Goal: Information Seeking & Learning: Learn about a topic

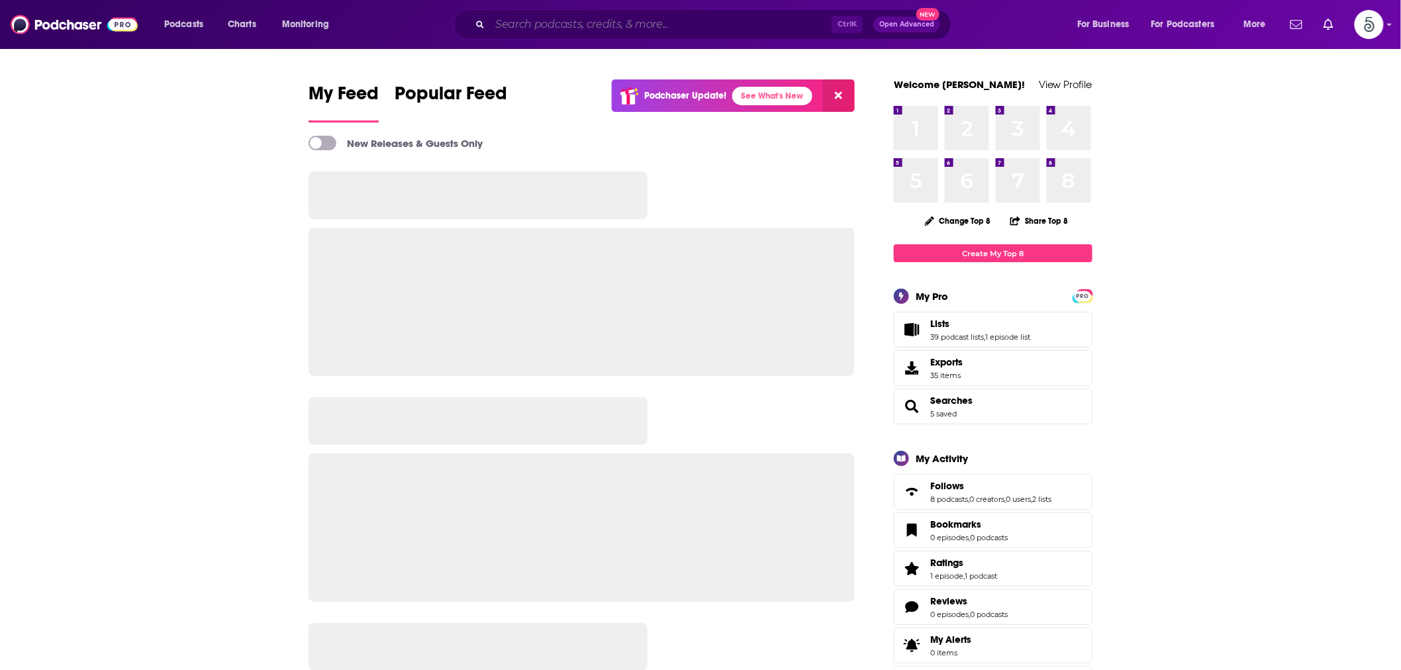
click at [573, 28] on input "Search podcasts, credits, & more..." at bounding box center [661, 24] width 342 height 21
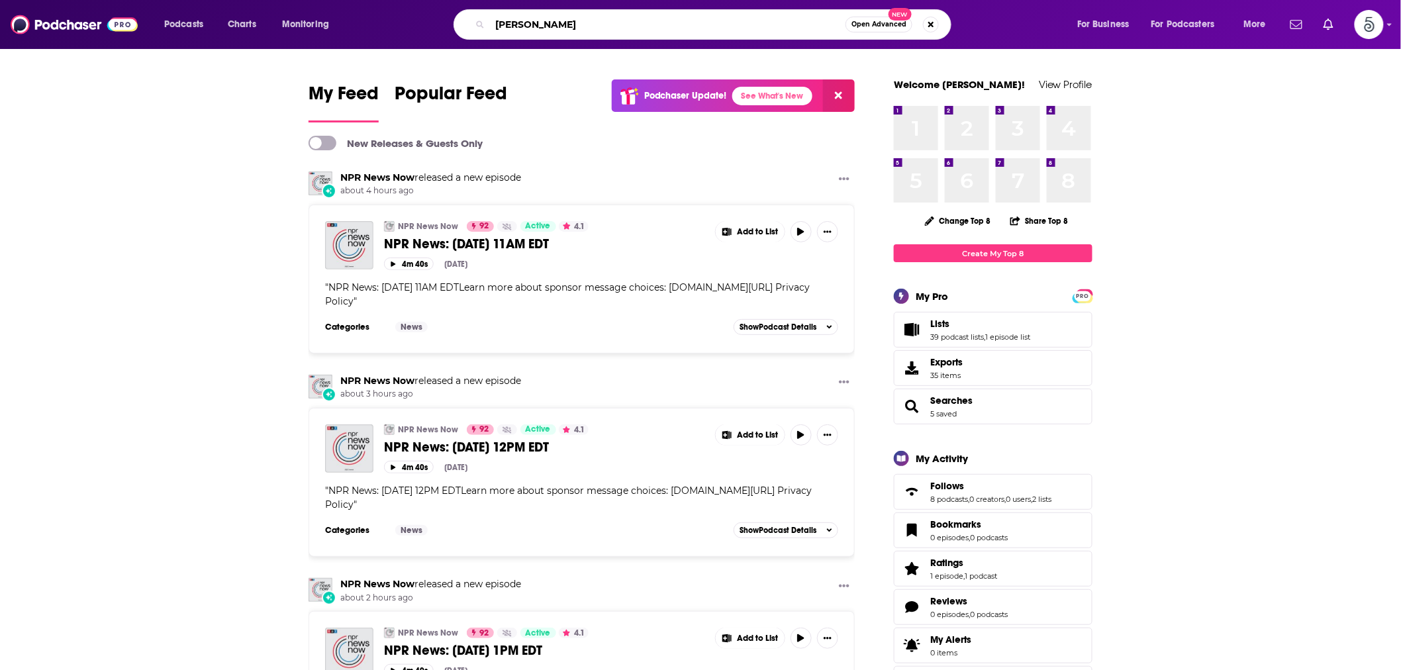
type input "[PERSON_NAME]"
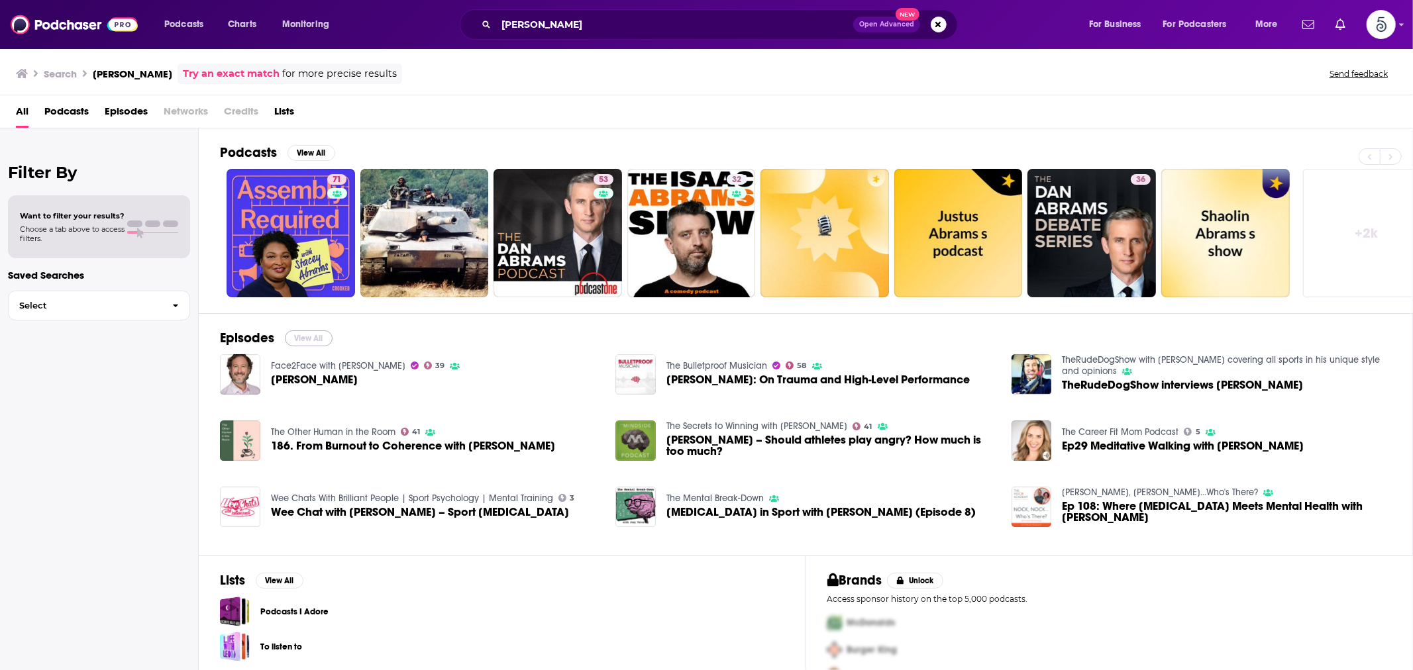
click at [301, 338] on button "View All" at bounding box center [309, 338] width 48 height 16
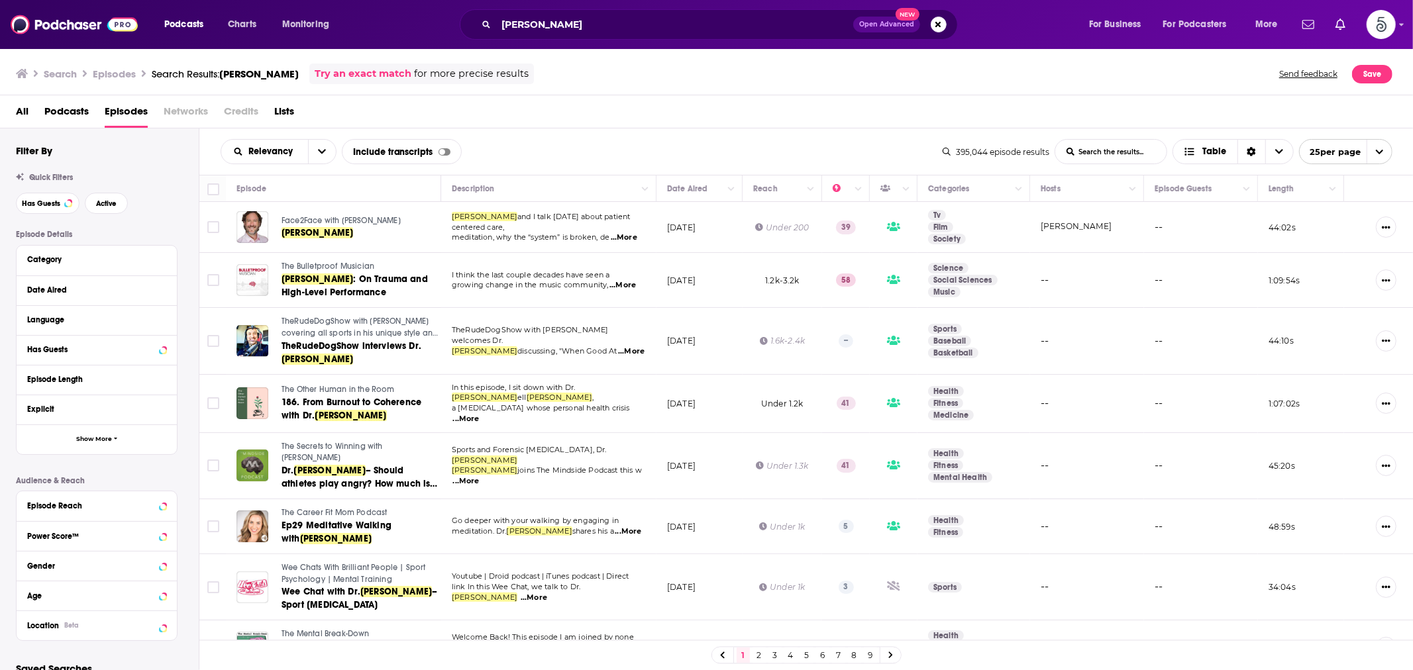
click at [627, 232] on span "...More" at bounding box center [624, 237] width 26 height 11
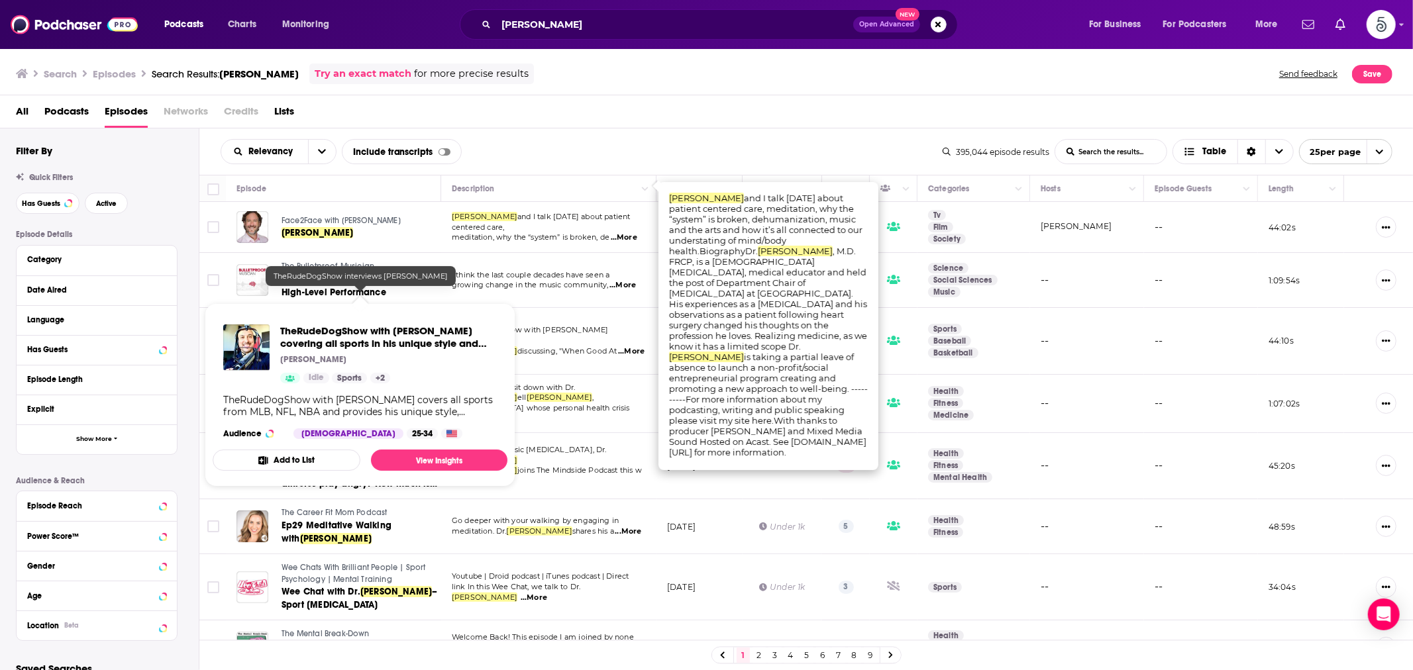
scroll to position [123, 0]
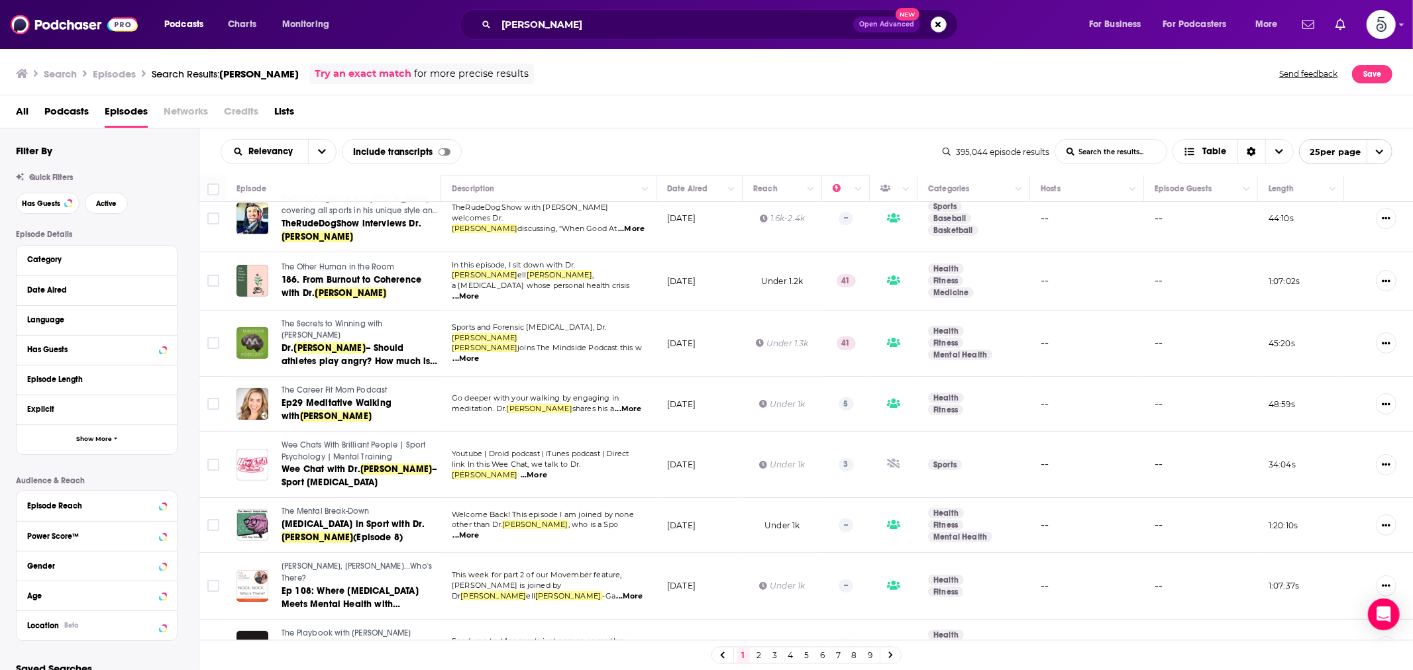
click at [547, 470] on span "...More" at bounding box center [534, 475] width 26 height 11
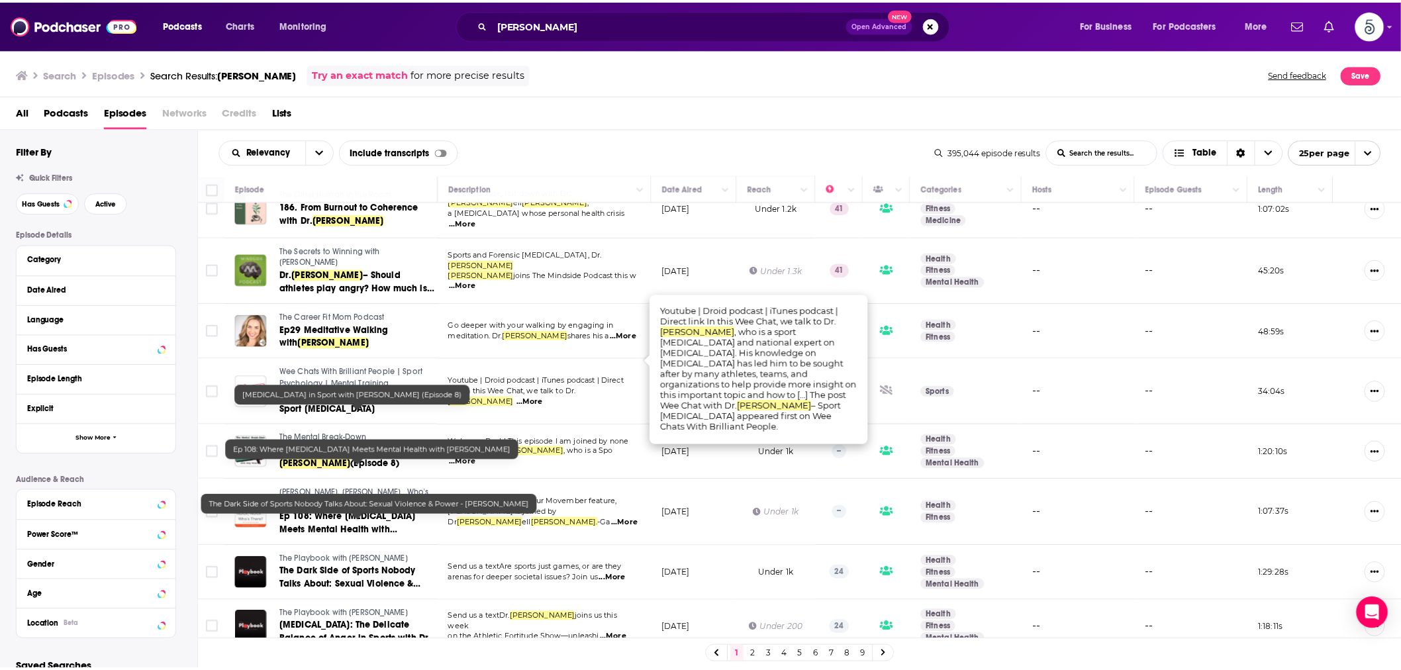
scroll to position [245, 0]
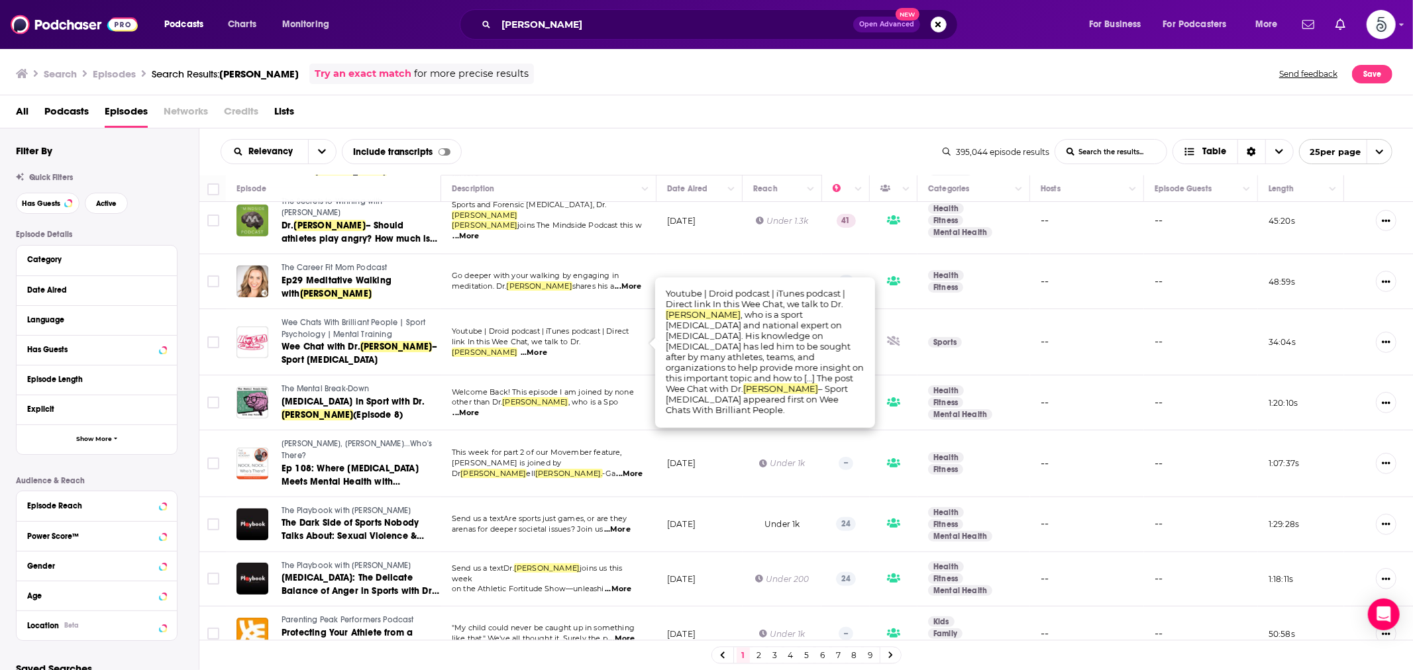
click at [621, 469] on span "...More" at bounding box center [630, 474] width 26 height 11
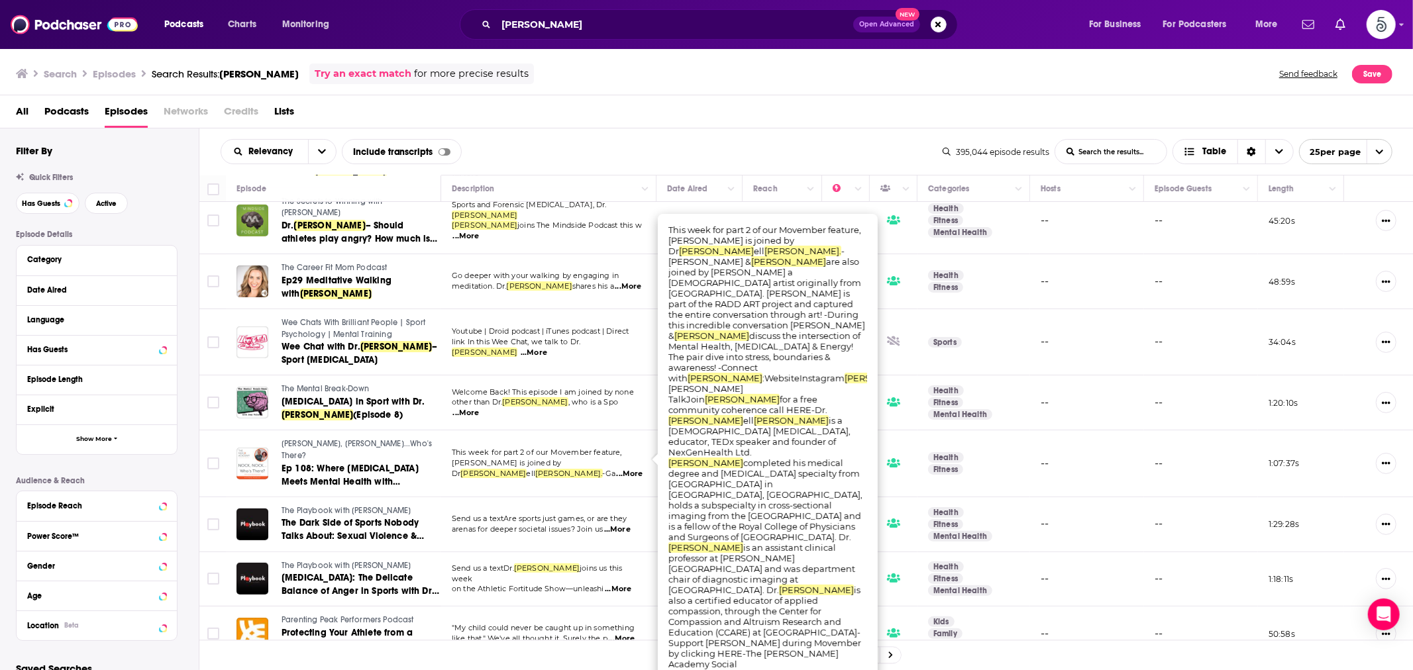
click at [540, 405] on span "[PERSON_NAME]" at bounding box center [535, 401] width 66 height 9
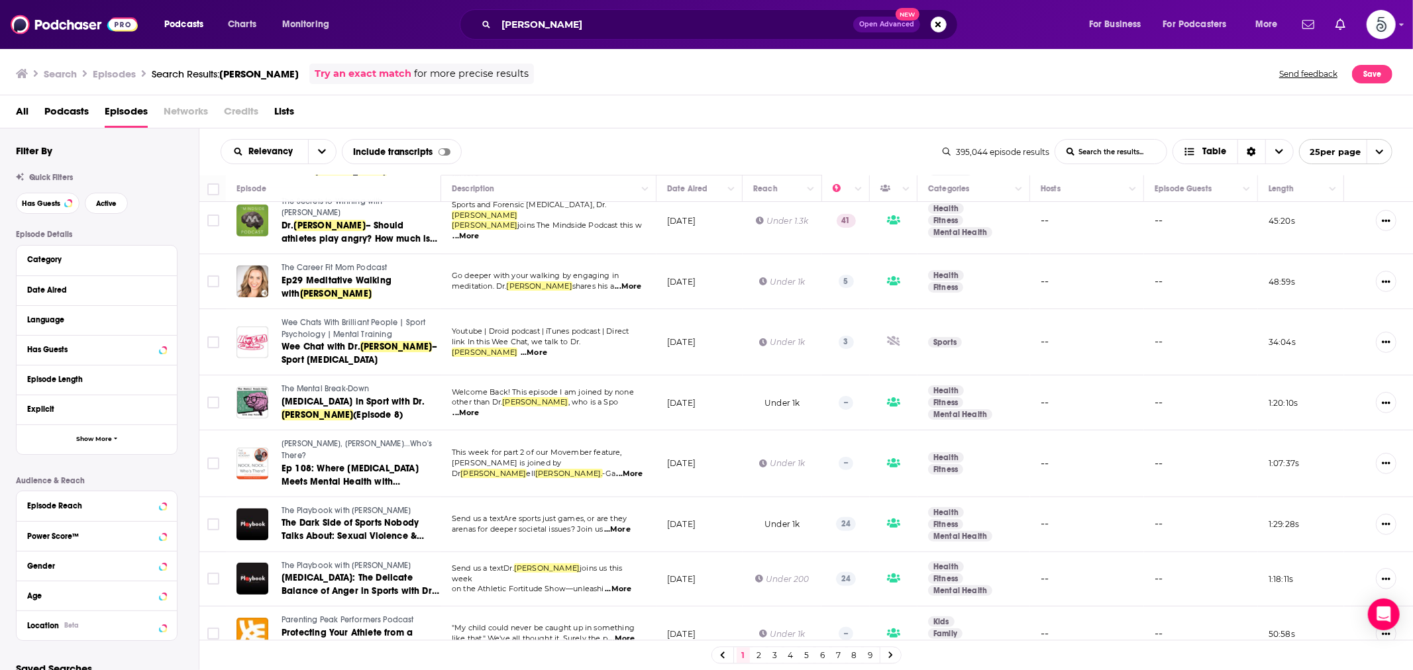
click at [480, 408] on span "...More" at bounding box center [466, 413] width 26 height 11
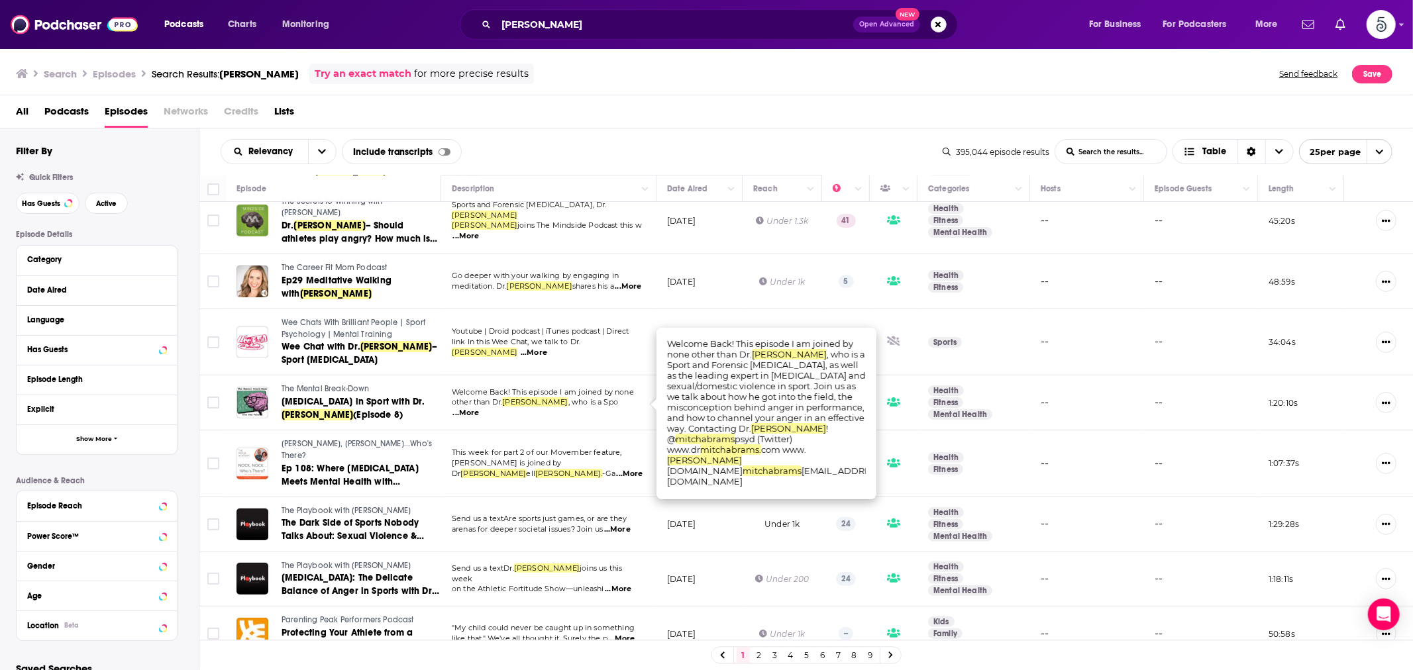
click at [600, 400] on span ", who is a Spo" at bounding box center [593, 401] width 50 height 9
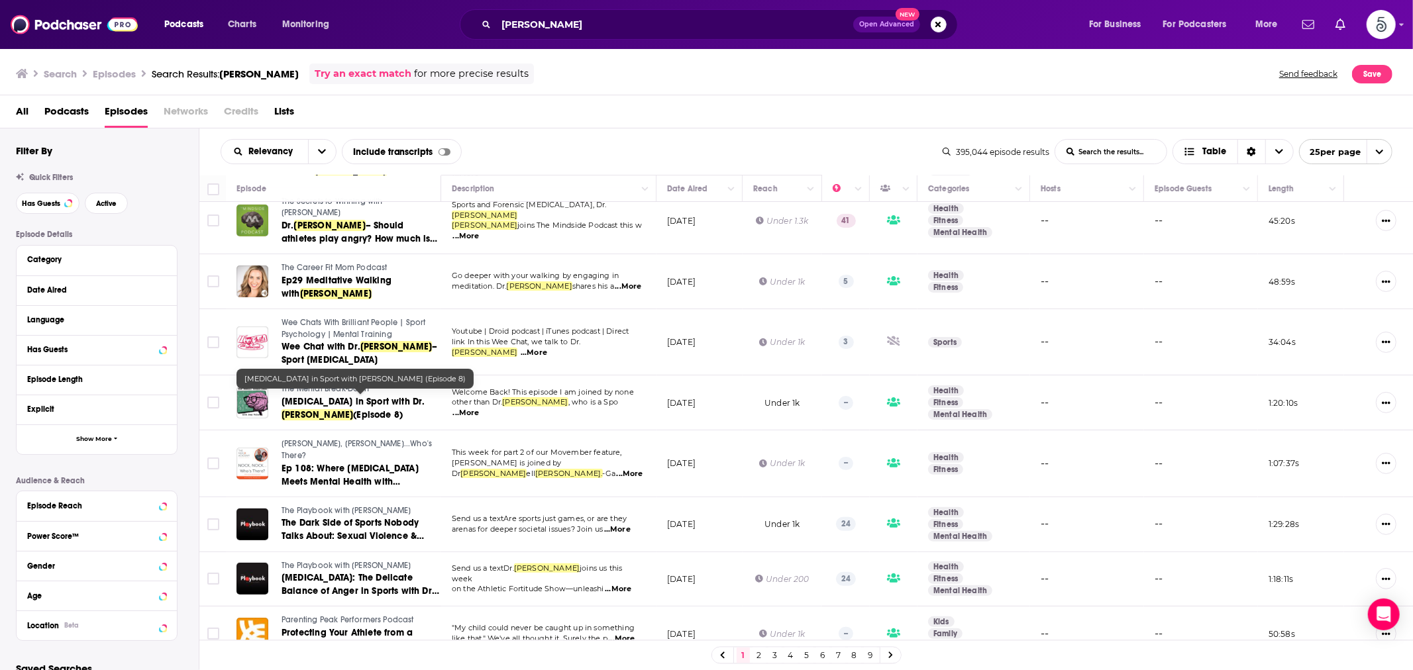
click at [332, 395] on link "[MEDICAL_DATA] in Sport with [PERSON_NAME] (Episode 8)" at bounding box center [360, 408] width 158 height 26
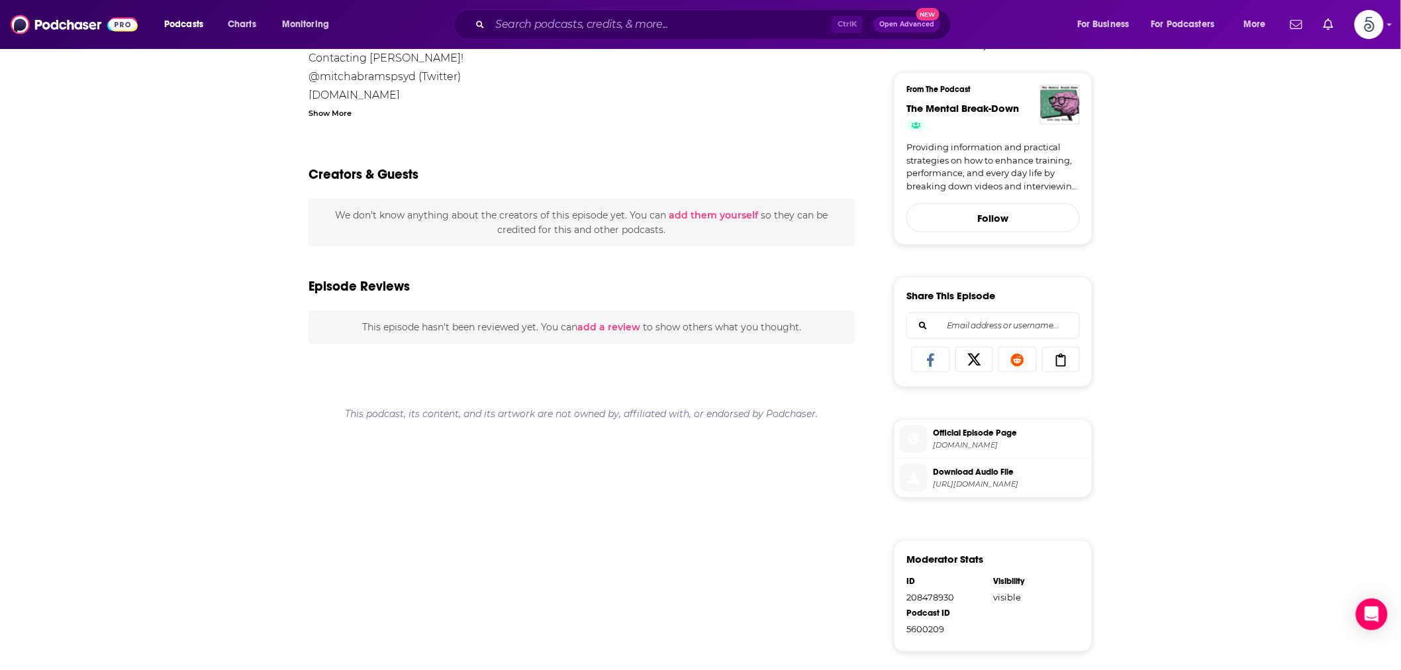
scroll to position [368, 0]
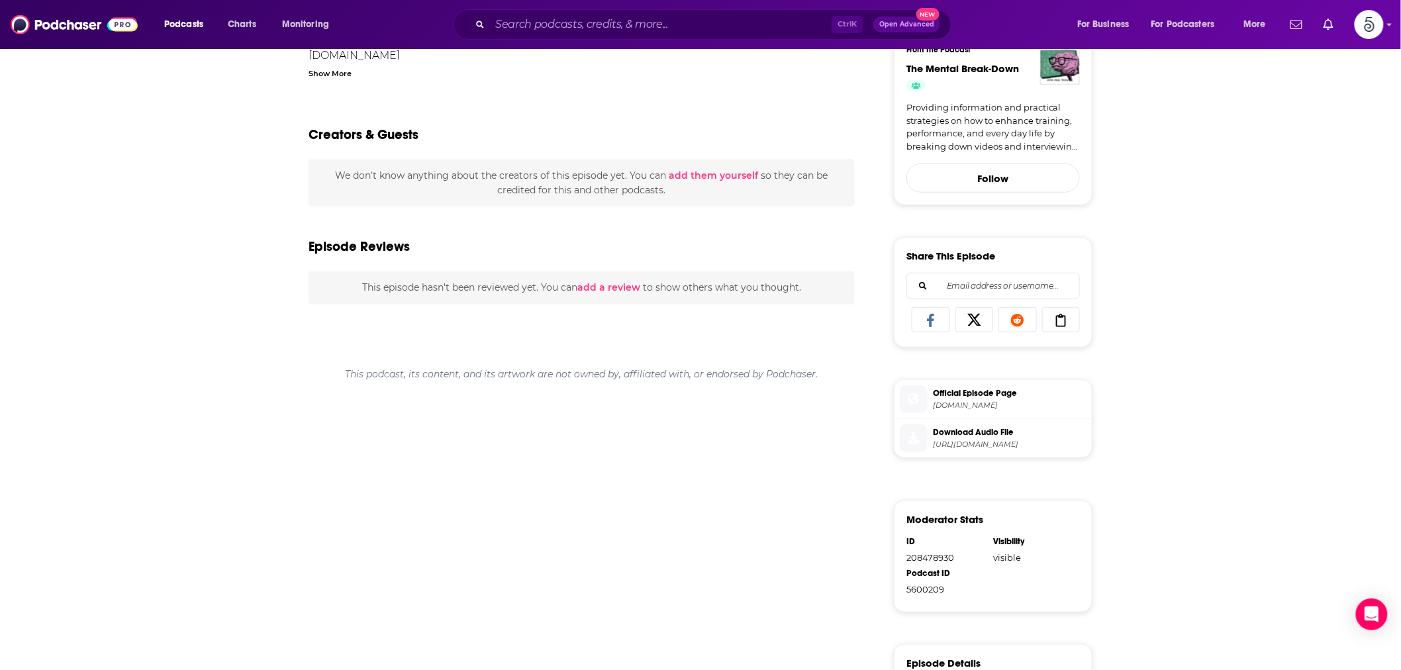
click at [956, 405] on span "[DOMAIN_NAME]" at bounding box center [1010, 406] width 154 height 10
